Goal: Information Seeking & Learning: Learn about a topic

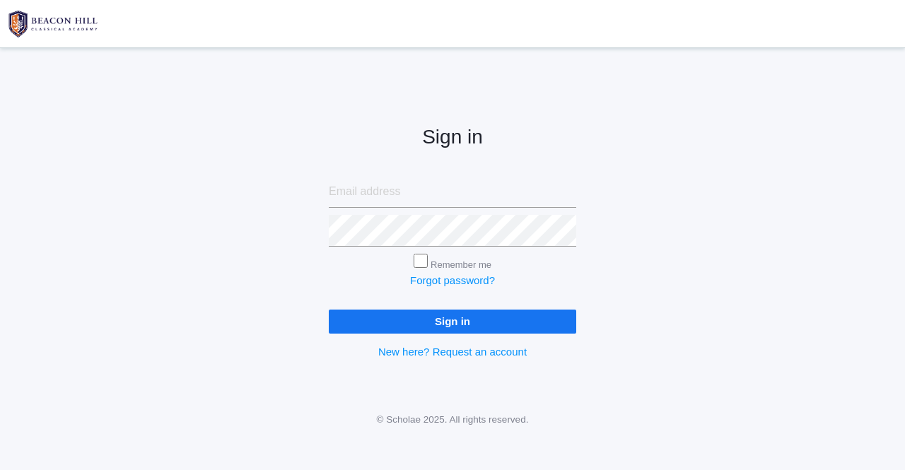
type input "[EMAIL_ADDRESS][PERSON_NAME][DOMAIN_NAME]"
drag, startPoint x: 0, startPoint y: 0, endPoint x: 437, endPoint y: 325, distance: 544.4
click at [437, 325] on input "Sign in" at bounding box center [453, 321] width 248 height 23
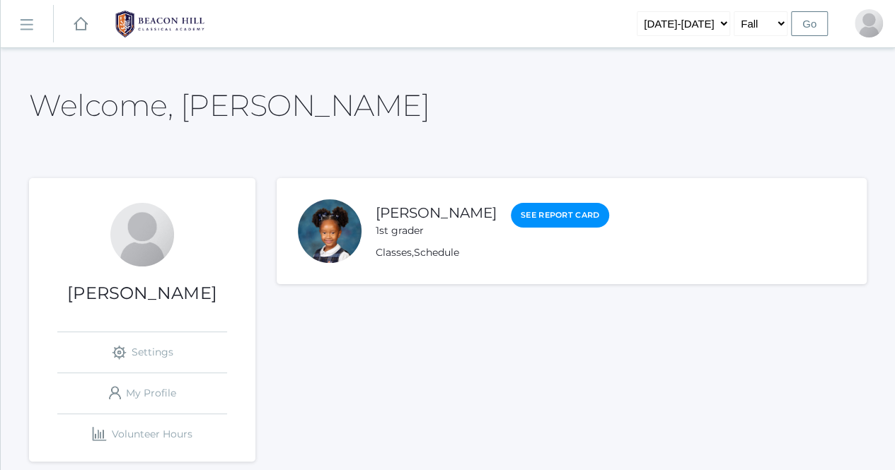
click at [37, 33] on link "icons/ui/navigation/hamburger Created with Sketch." at bounding box center [27, 24] width 52 height 38
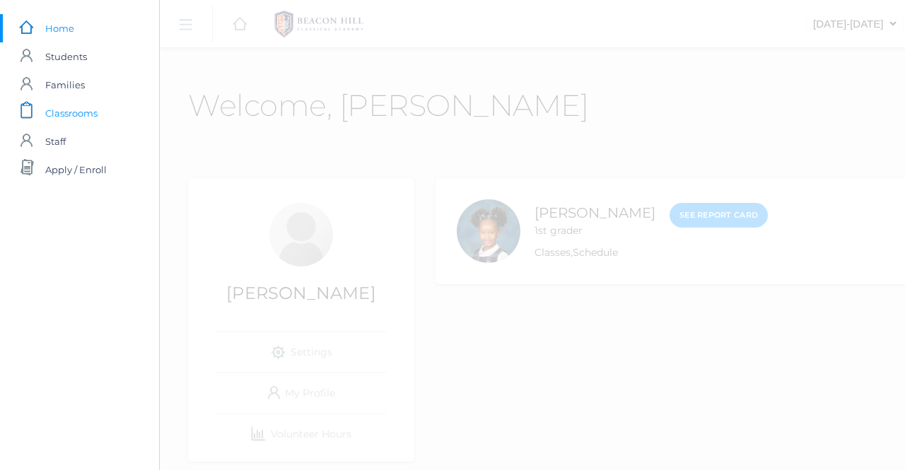
click at [59, 115] on span "Classrooms" at bounding box center [71, 113] width 52 height 28
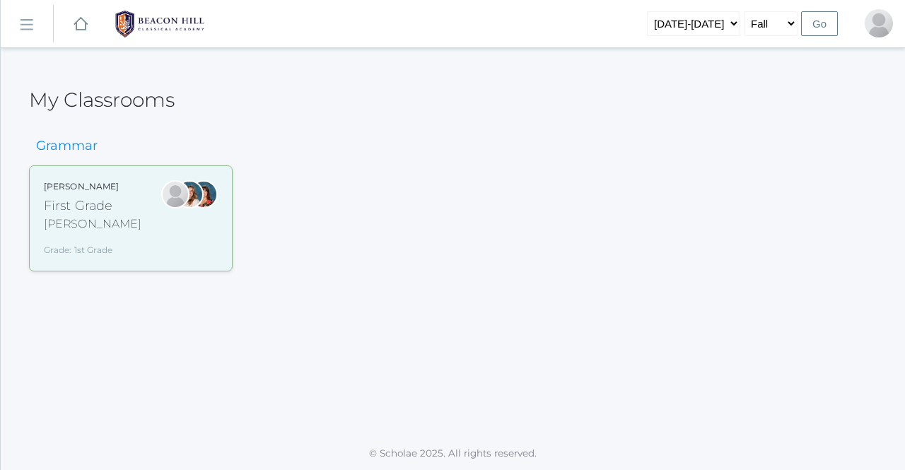
click at [22, 22] on rect at bounding box center [26, 24] width 23 height 23
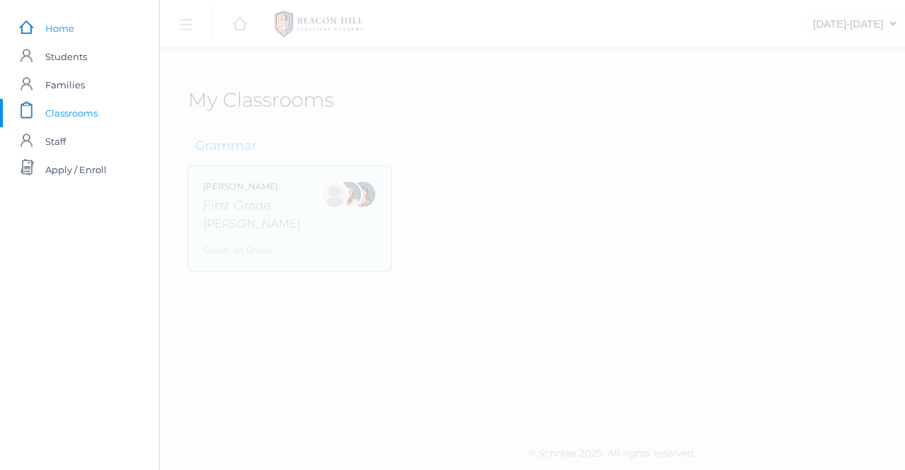
click at [69, 29] on span "Home" at bounding box center [59, 28] width 29 height 28
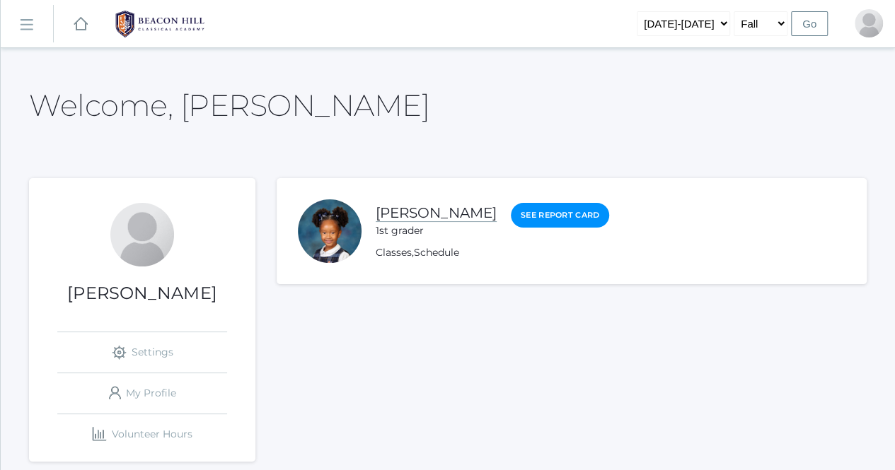
click at [411, 211] on link "[PERSON_NAME]" at bounding box center [436, 213] width 121 height 18
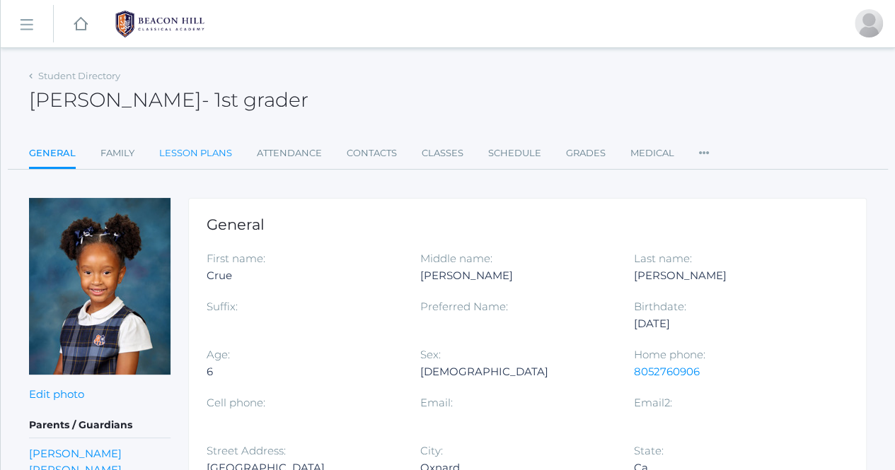
click at [180, 159] on link "Lesson Plans" at bounding box center [195, 153] width 73 height 28
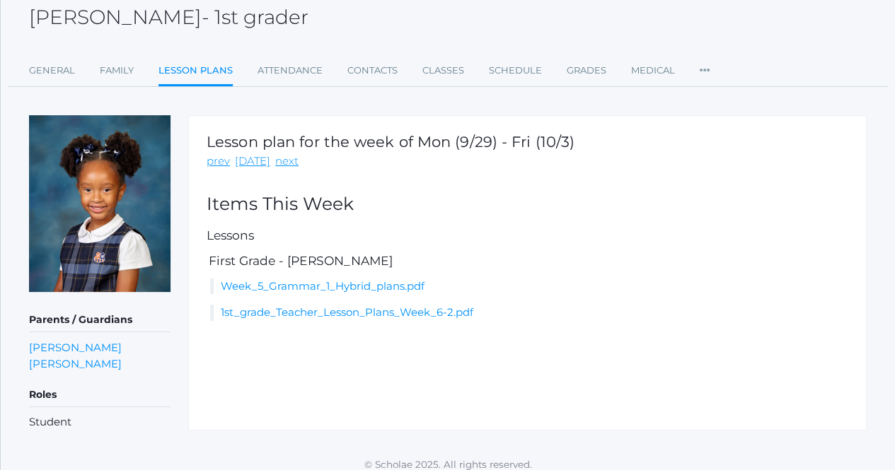
scroll to position [93, 0]
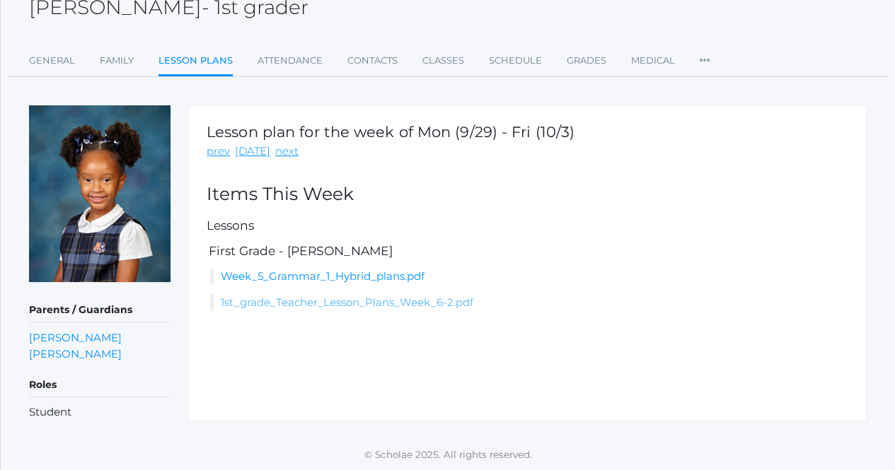
click at [245, 303] on link "1st_grade_Teacher_Lesson_Plans_Week_6-2.pdf" at bounding box center [347, 302] width 252 height 13
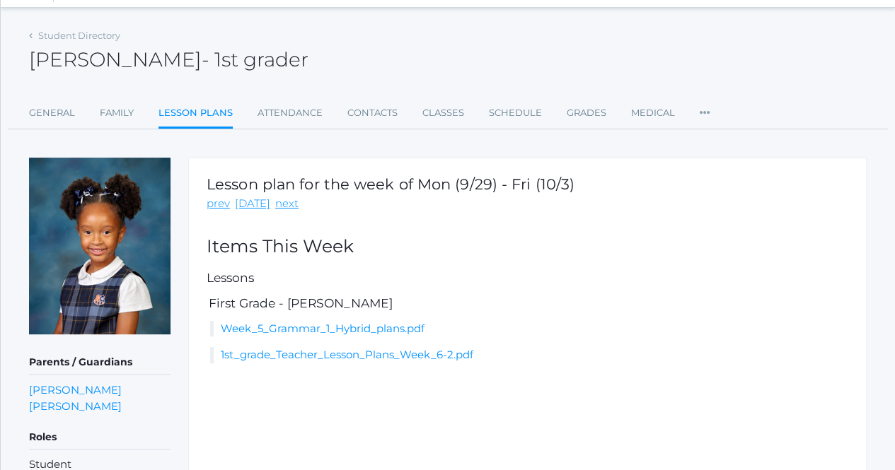
scroll to position [0, 0]
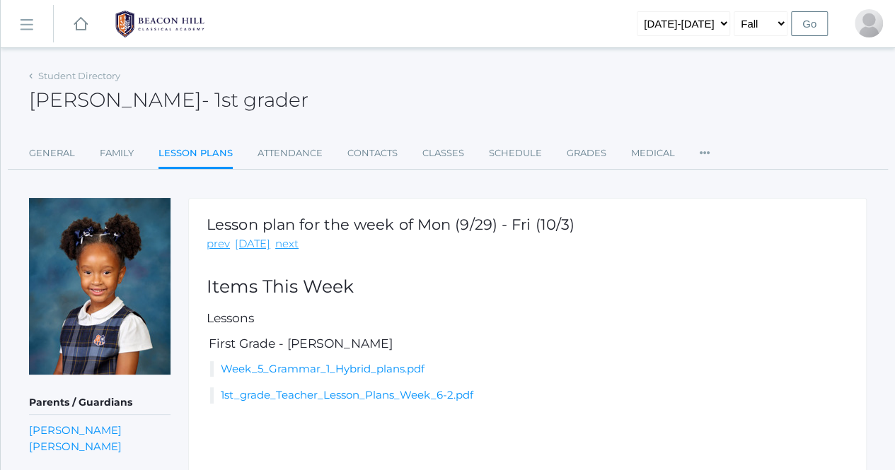
click at [75, 25] on rect at bounding box center [80, 24] width 17 height 17
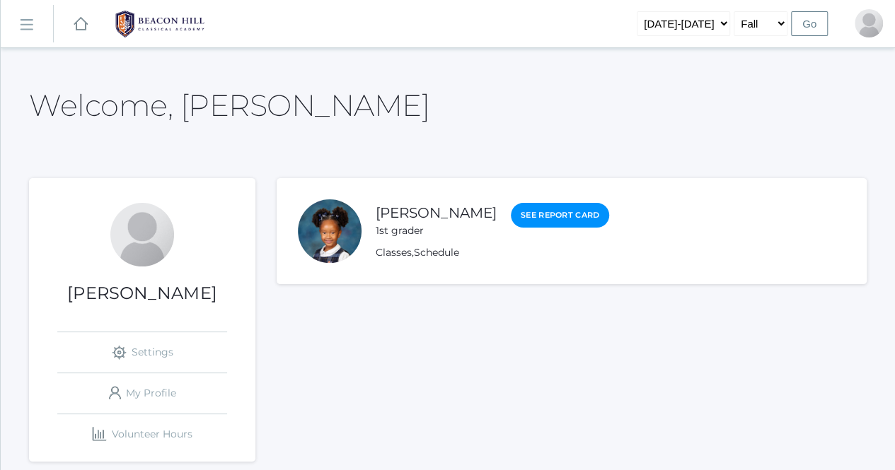
click at [38, 25] on link "icons/ui/navigation/hamburger Created with Sketch." at bounding box center [27, 24] width 52 height 38
